Goal: Task Accomplishment & Management: Use online tool/utility

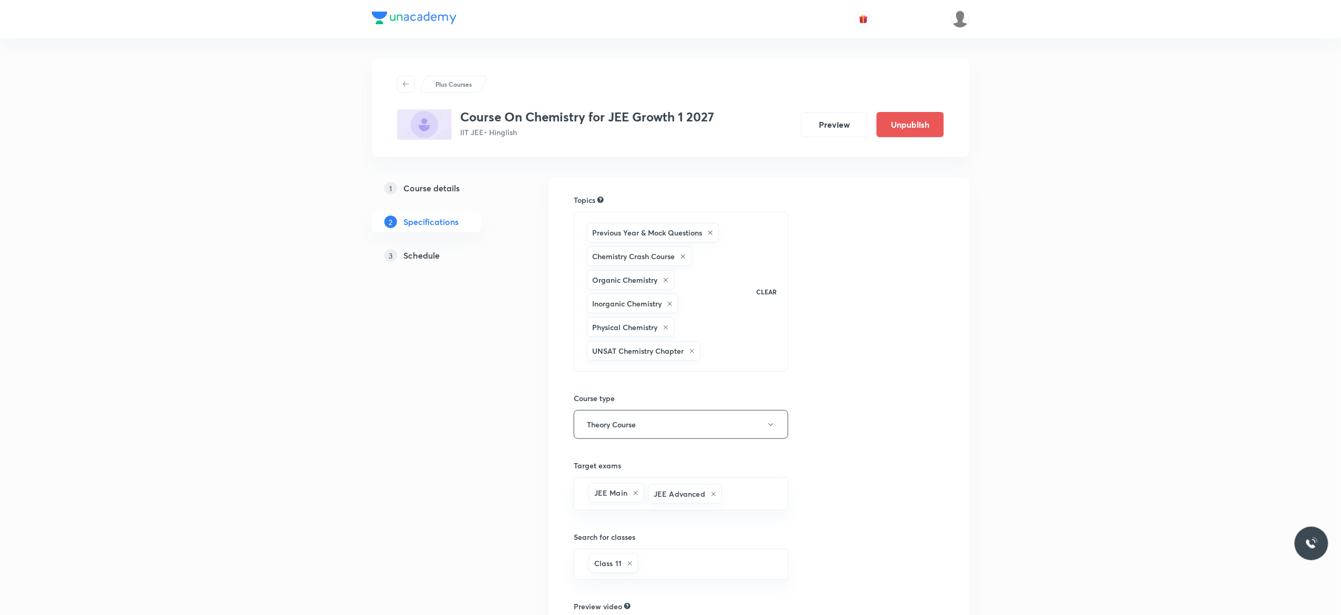
click at [425, 253] on h5 "Schedule" at bounding box center [421, 255] width 36 height 13
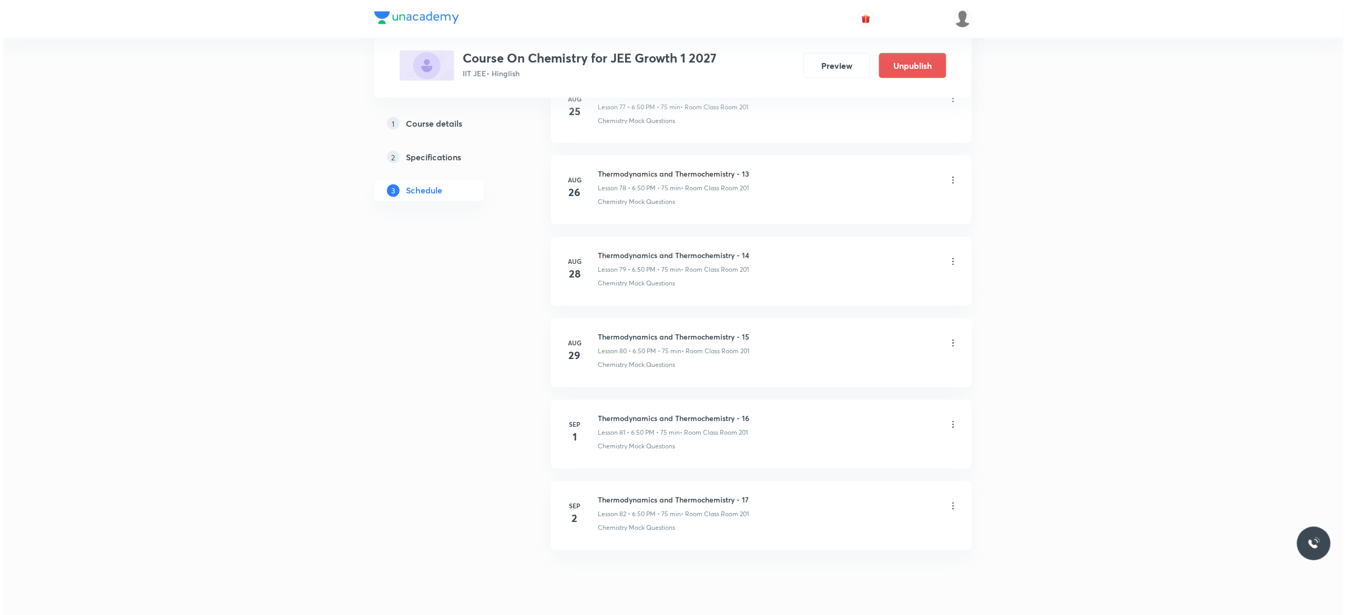
scroll to position [6940, 0]
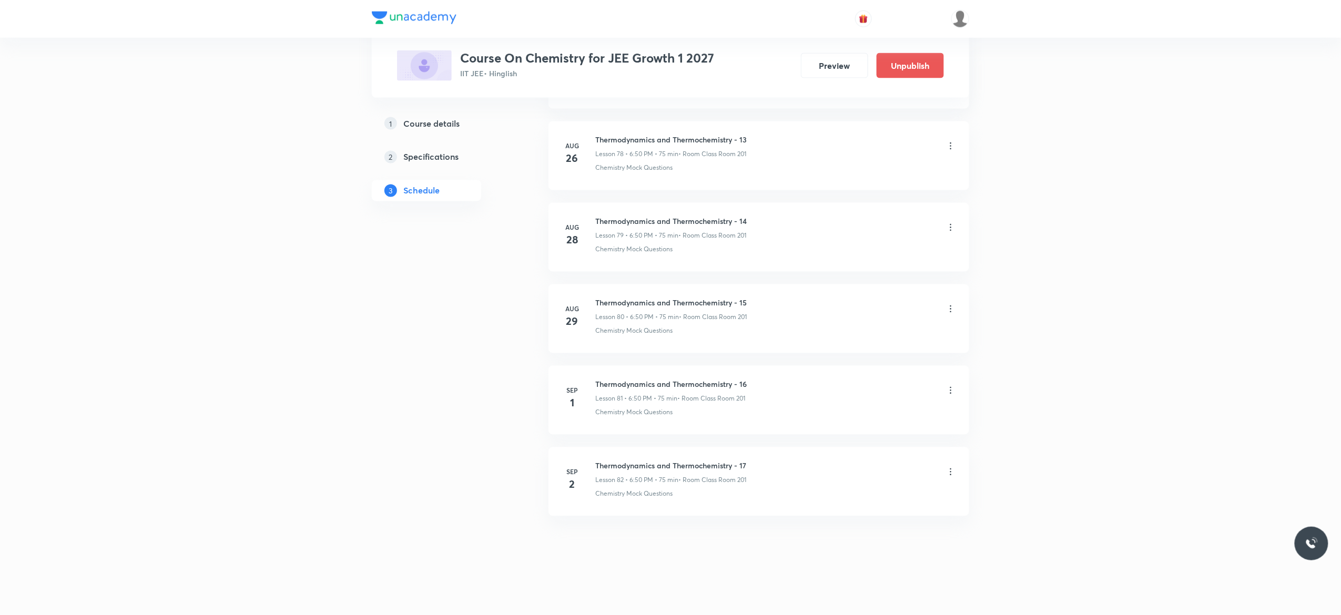
click at [951, 472] on icon at bounding box center [950, 472] width 11 height 11
click at [865, 497] on li "Edit" at bounding box center [891, 498] width 115 height 19
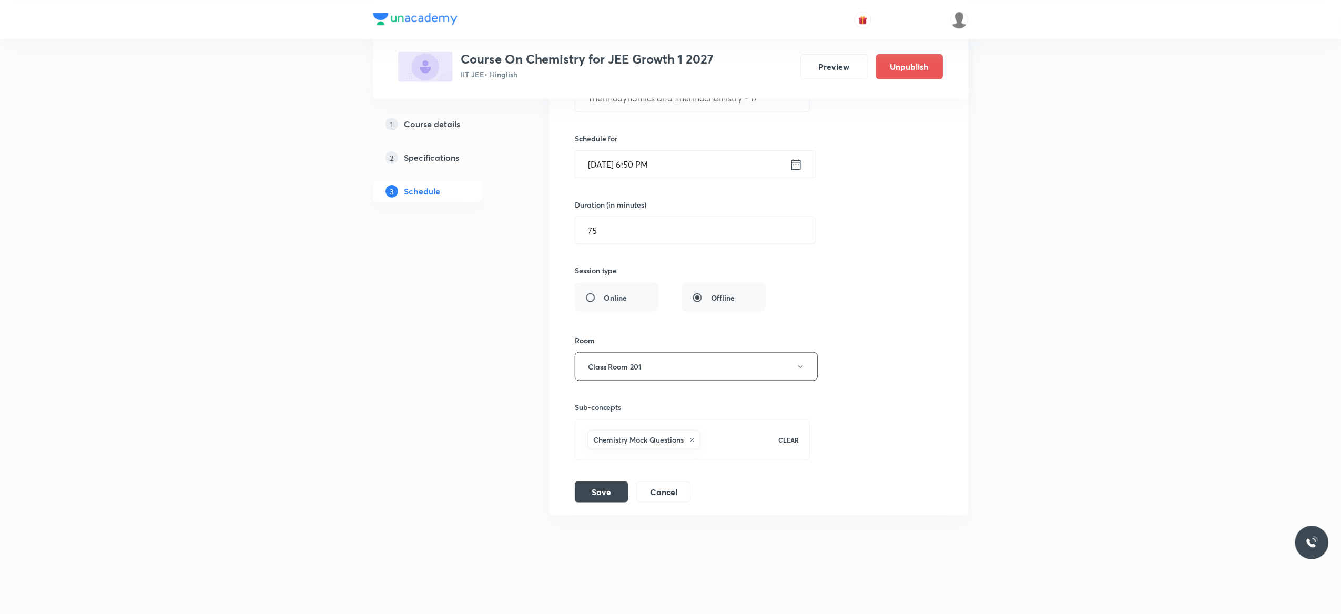
scroll to position [6862, 0]
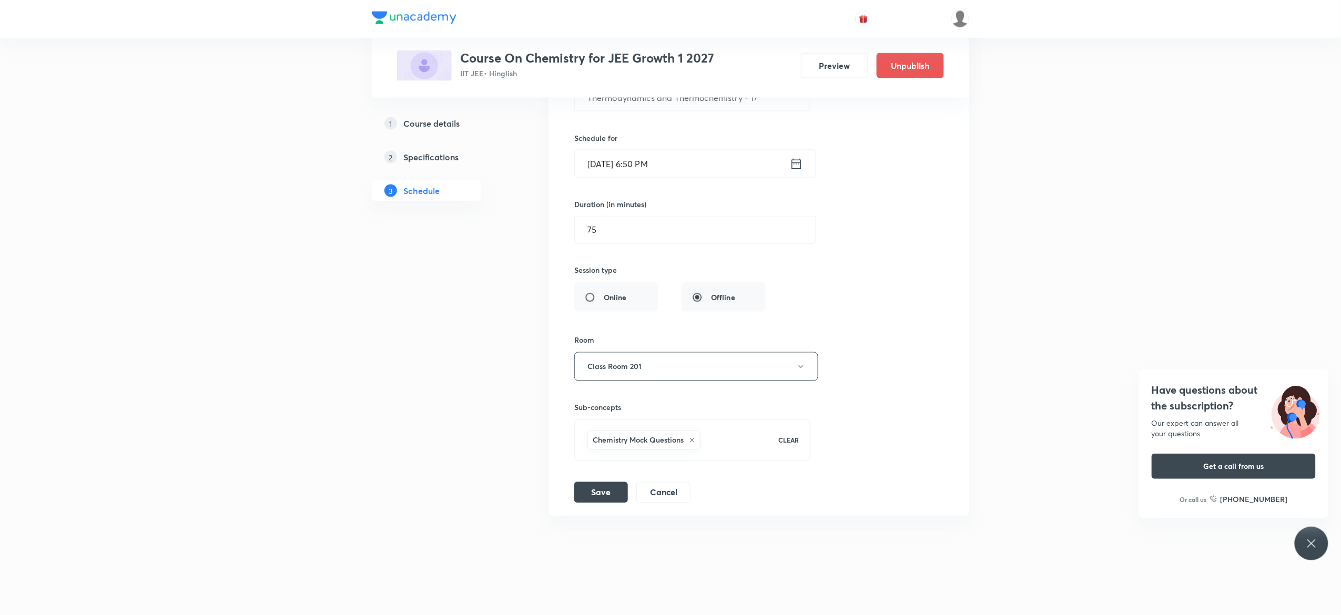
click at [695, 439] on icon at bounding box center [692, 440] width 6 height 6
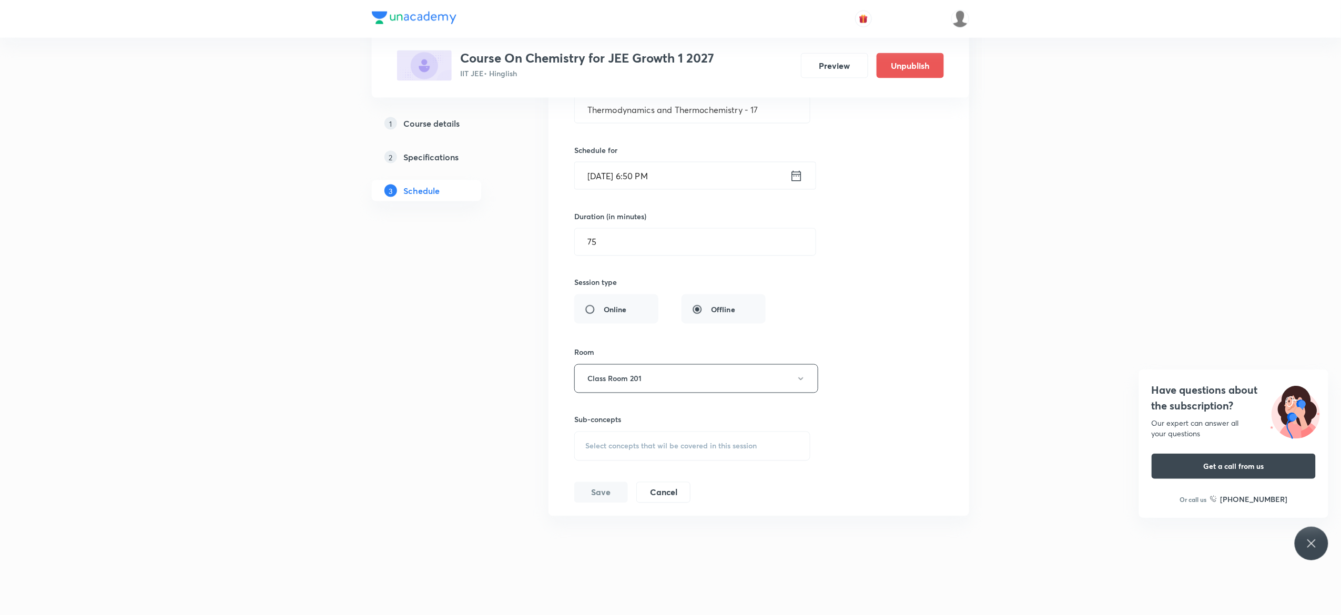
scroll to position [6849, 0]
click at [596, 451] on span "Select concepts that wil be covered in this session" at bounding box center [670, 446] width 171 height 8
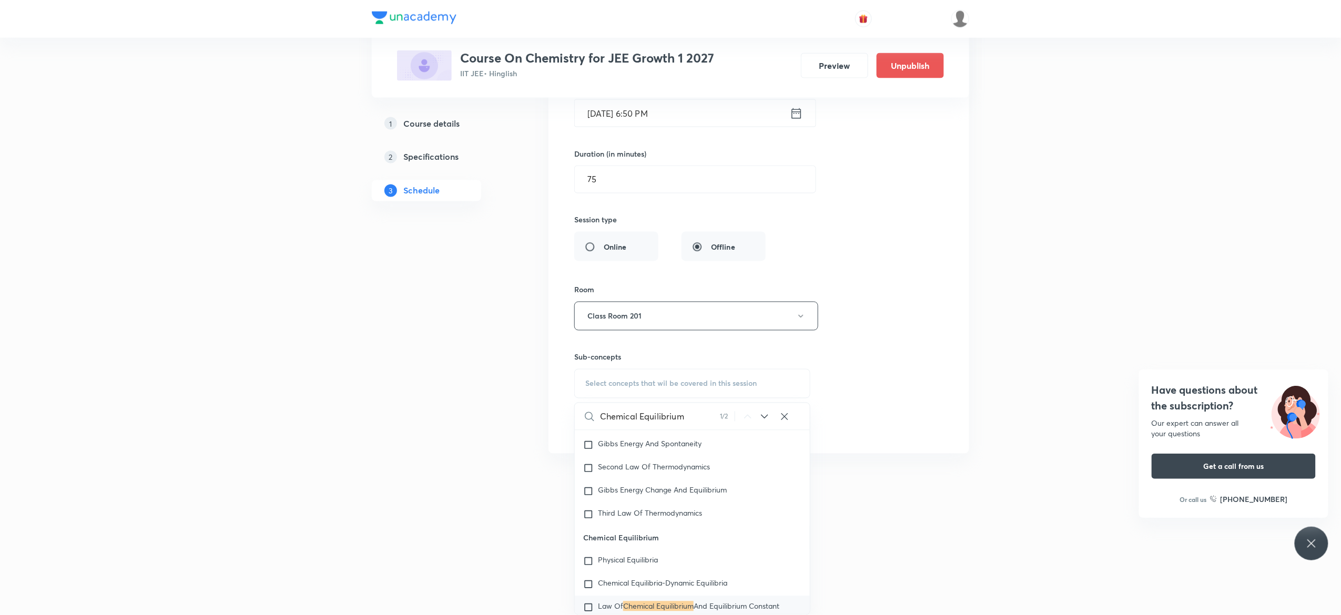
scroll to position [2259, 0]
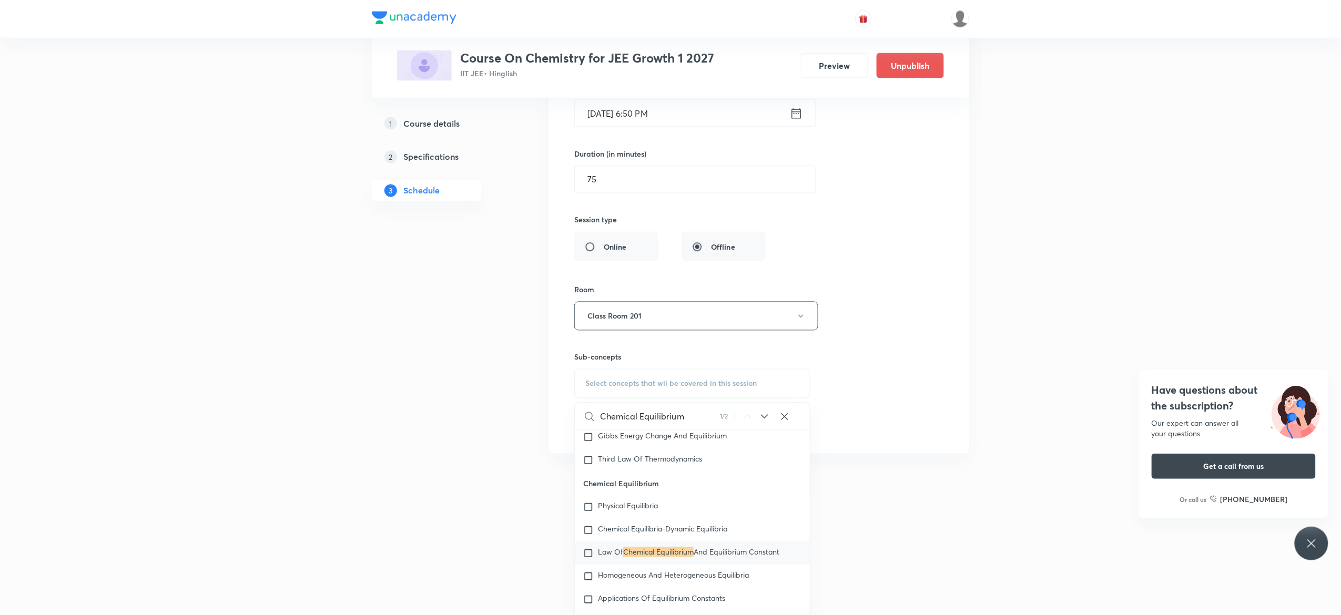
type input "Chemical Equilibrium"
click at [589, 559] on input "checkbox" at bounding box center [590, 553] width 15 height 11
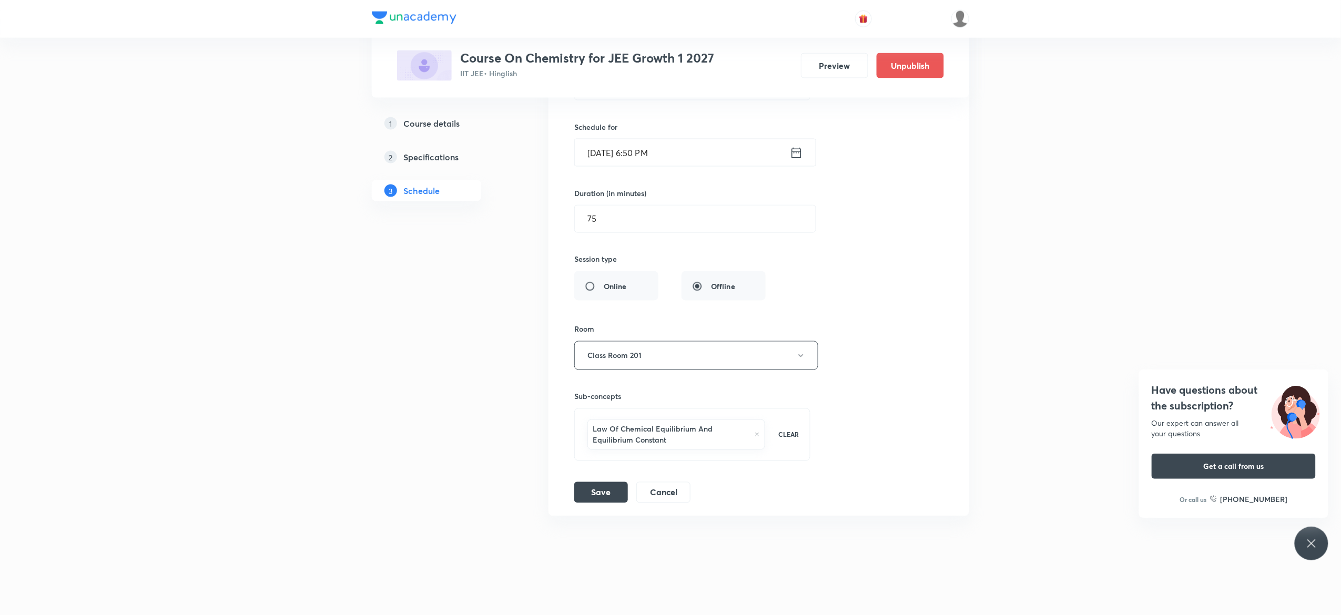
click at [857, 277] on div "Session title 39/99 Thermodynamics and Thermochemistry - 17 ​ Schedule for Sep …" at bounding box center [758, 268] width 369 height 469
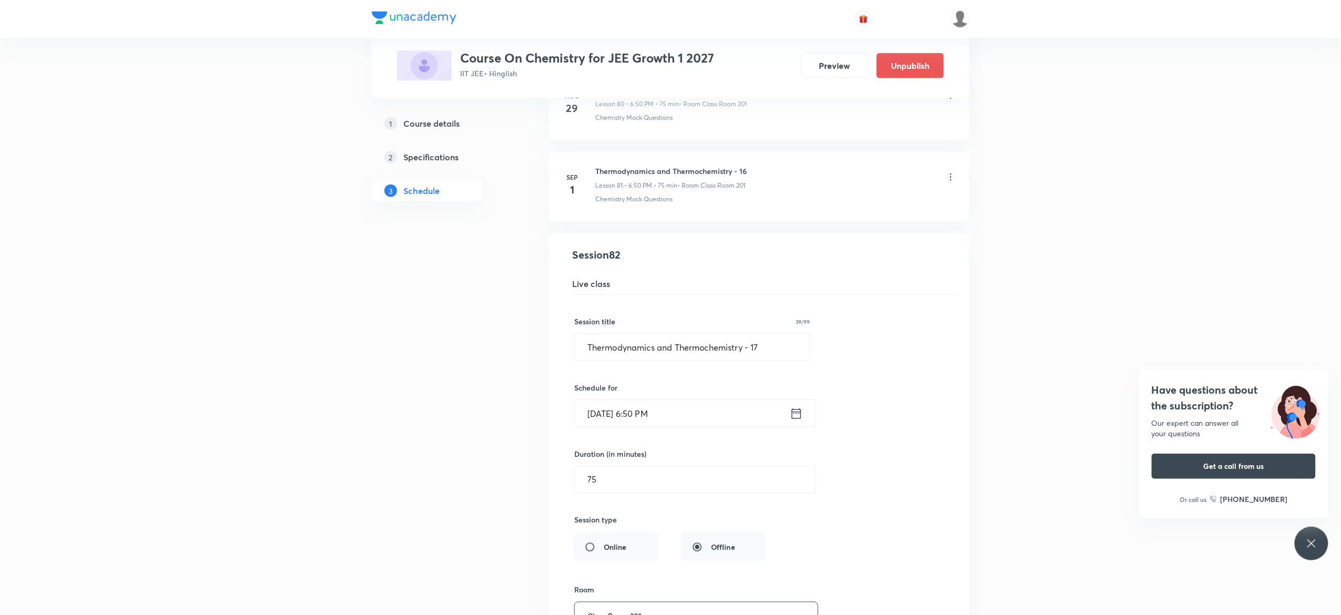
scroll to position [6578, 0]
click at [771, 363] on input "Thermodynamics and Thermochemistry - 17" at bounding box center [692, 349] width 235 height 27
paste input "Chemical Equilibrium"
type input "Chemical Equilibrium - 1"
click at [928, 413] on div "Session title 24/99 Chemical Equilibrium - 1 ​ Schedule for Sep 2, 2025, 6:50 P…" at bounding box center [758, 532] width 369 height 469
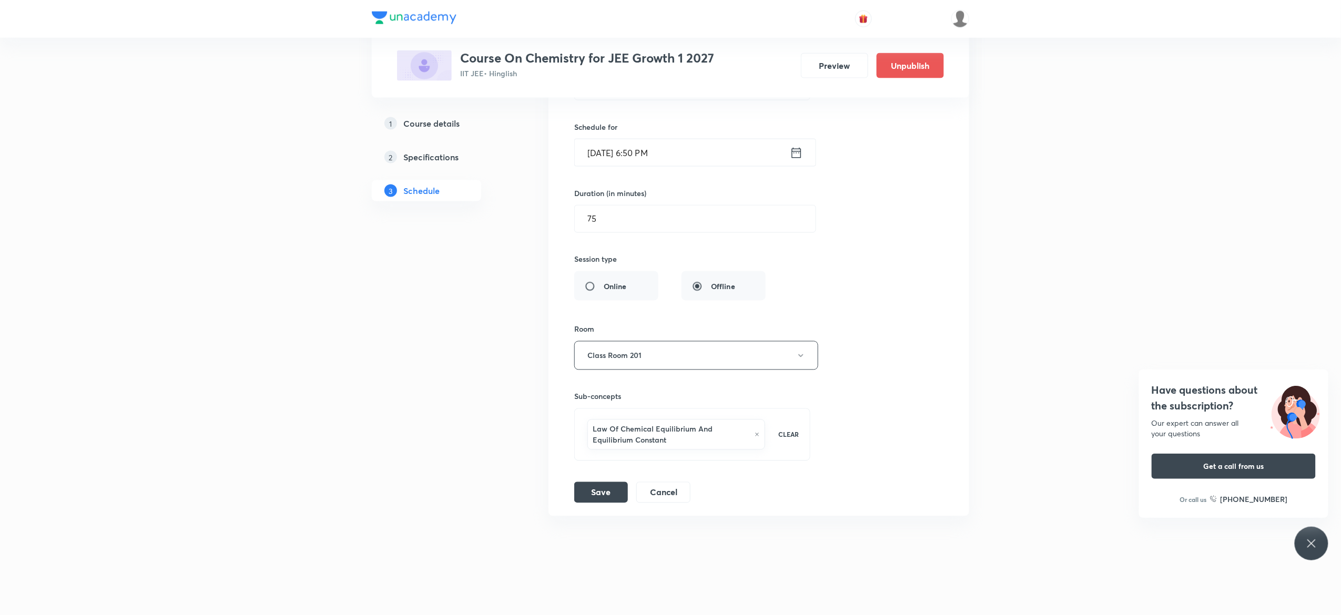
scroll to position [6873, 0]
click at [596, 492] on button "Save" at bounding box center [601, 491] width 54 height 21
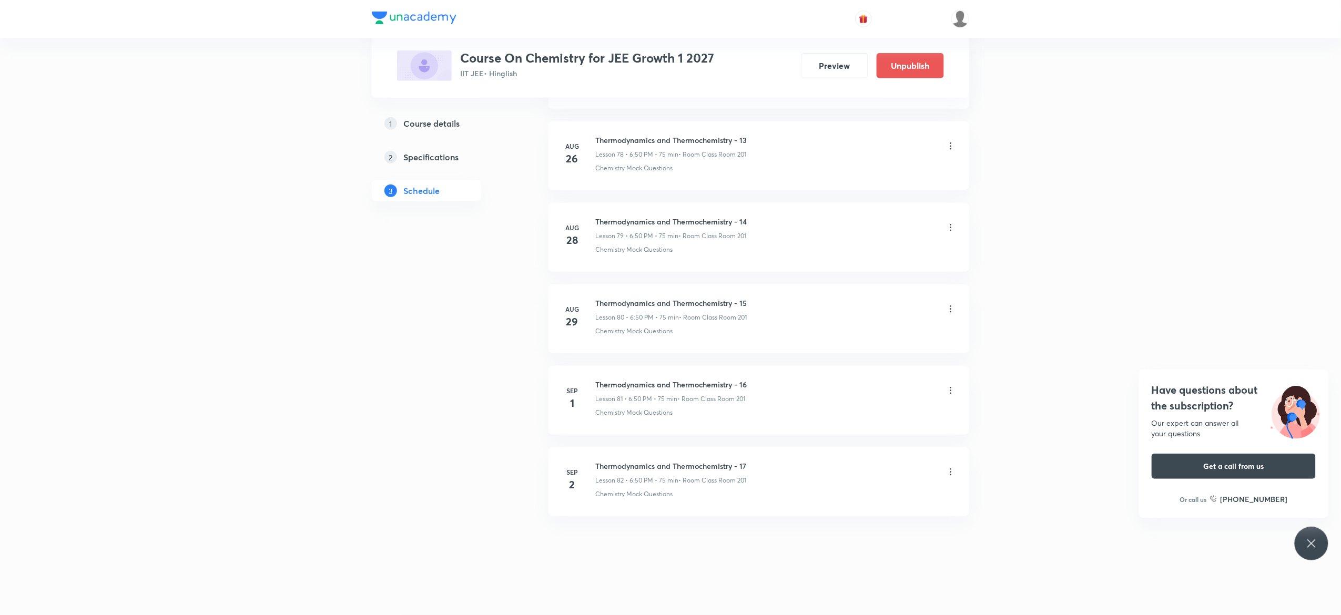
scroll to position [6455, 0]
